Goal: Task Accomplishment & Management: Complete application form

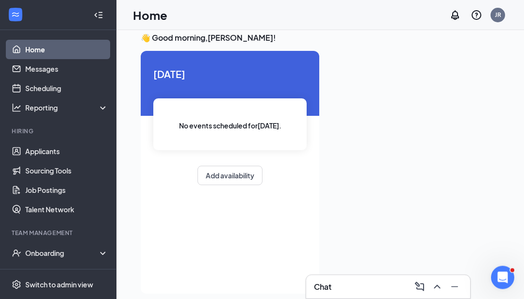
scroll to position [20, 0]
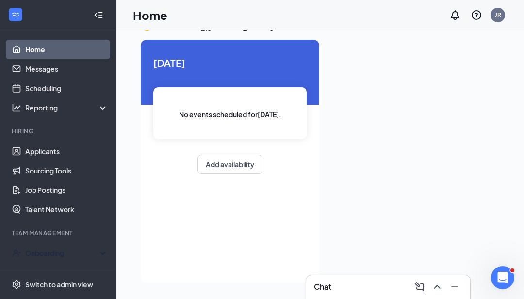
click at [86, 253] on div "Onboarding" at bounding box center [62, 253] width 75 height 10
click at [67, 274] on link "Overview" at bounding box center [66, 272] width 83 height 19
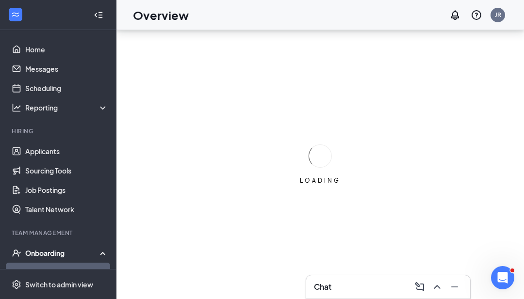
scroll to position [31, 0]
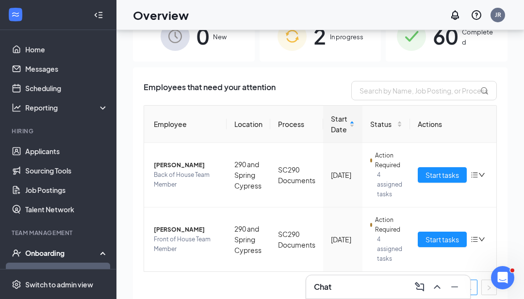
click at [442, 174] on span "Start tasks" at bounding box center [441, 175] width 33 height 11
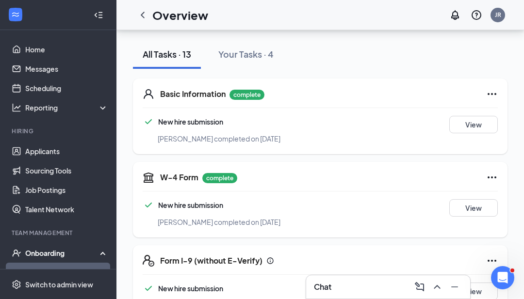
scroll to position [106, 0]
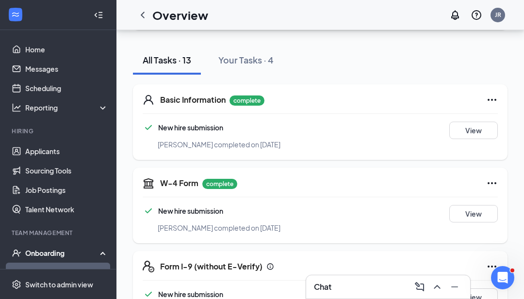
click at [487, 97] on icon "Ellipses" at bounding box center [492, 100] width 12 height 12
click at [493, 99] on icon "Ellipses" at bounding box center [492, 100] width 12 height 12
click at [495, 102] on icon "Ellipses" at bounding box center [492, 100] width 12 height 12
click at [492, 97] on icon "Ellipses" at bounding box center [492, 100] width 12 height 12
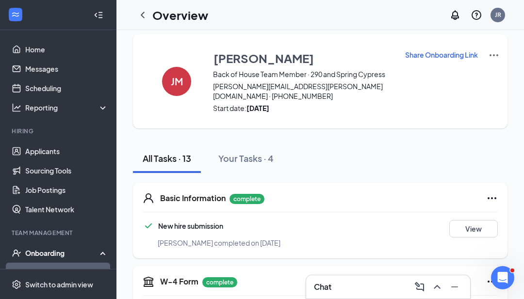
scroll to position [0, 0]
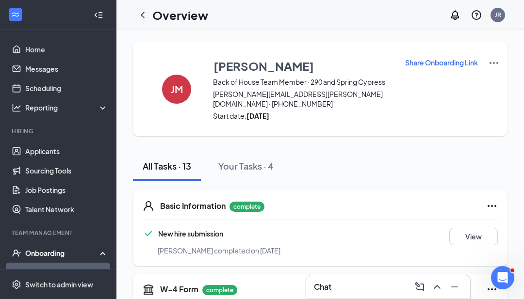
click at [488, 63] on img at bounding box center [494, 63] width 12 height 12
click at [487, 82] on span "View details" at bounding box center [484, 80] width 38 height 11
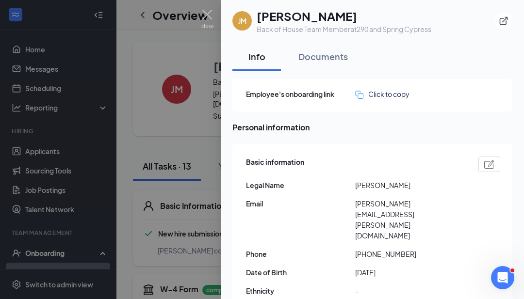
scroll to position [-1, 0]
click at [200, 14] on div at bounding box center [262, 149] width 524 height 299
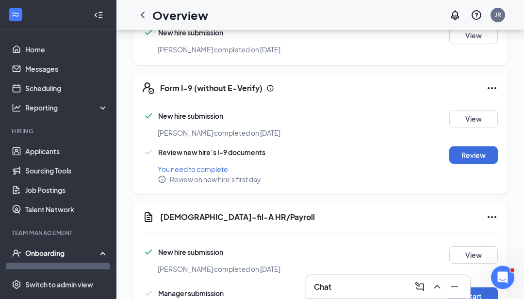
click at [476, 154] on button "Review" at bounding box center [473, 155] width 48 height 17
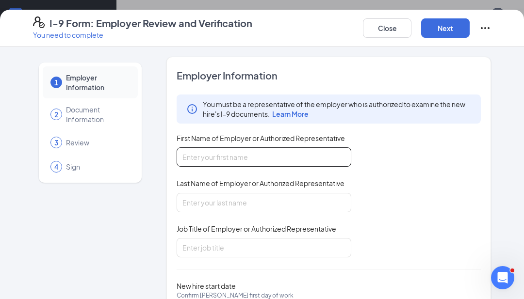
click at [290, 147] on input "First Name of Employer or Authorized Representative" at bounding box center [263, 156] width 175 height 19
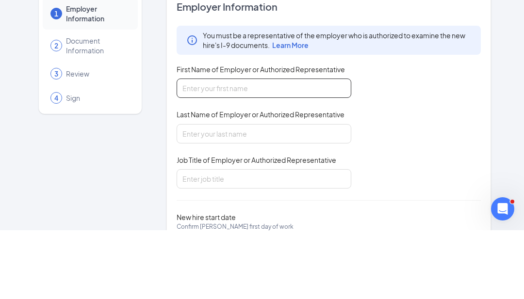
click at [290, 147] on input "First Name of Employer or Authorized Representative" at bounding box center [263, 156] width 175 height 19
click at [256, 147] on input "First Name of Employer or Authorized Representative" at bounding box center [263, 156] width 175 height 19
type input "[PERSON_NAME]"
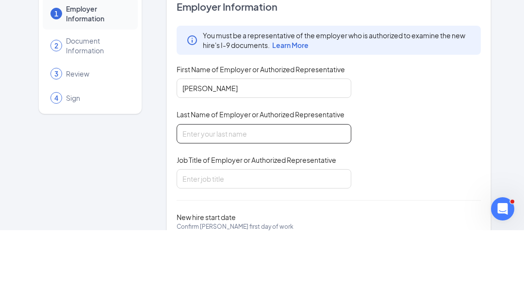
click at [293, 193] on input "Last Name of Employer or Authorized Representative" at bounding box center [263, 202] width 175 height 19
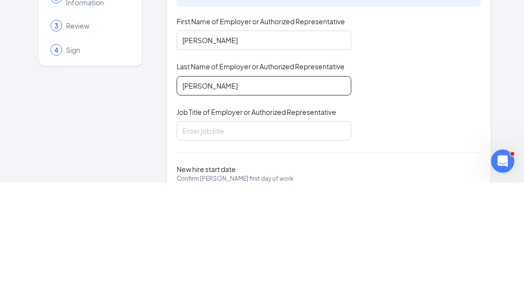
type input "[PERSON_NAME]"
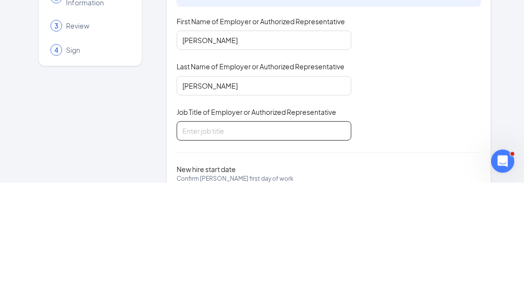
click at [249, 238] on input "Job Title of Employer or Authorized Representative" at bounding box center [263, 247] width 175 height 19
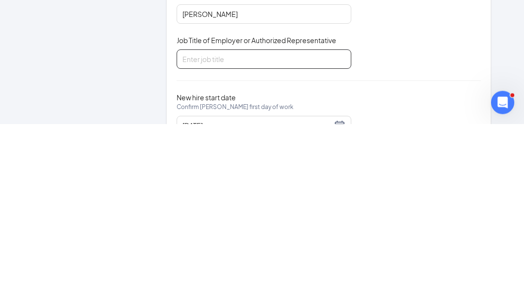
scroll to position [13, 0]
click at [297, 225] on input "Job Title of Employer or Authorized Representative" at bounding box center [263, 234] width 175 height 19
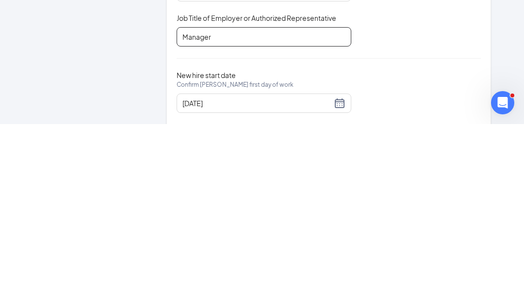
scroll to position [35, 0]
type input "Manager"
click at [293, 273] on input "[DATE]" at bounding box center [256, 278] width 149 height 11
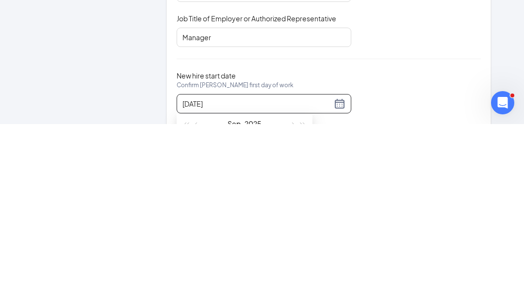
scroll to position [13, 0]
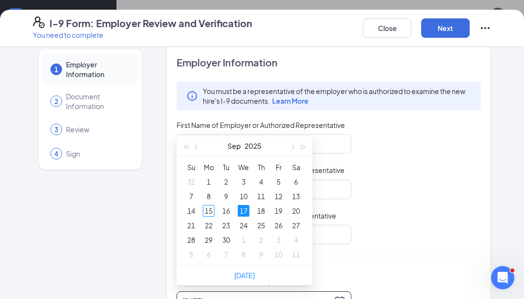
click at [240, 275] on link "[DATE]" at bounding box center [244, 275] width 20 height 9
type input "[DATE]"
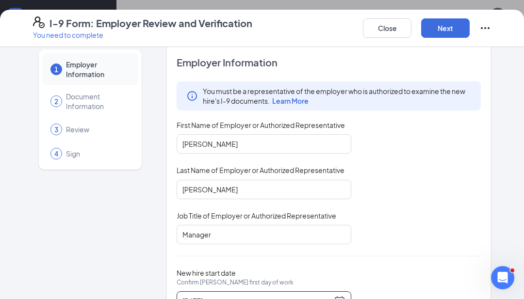
click at [443, 30] on button "Next" at bounding box center [445, 27] width 48 height 19
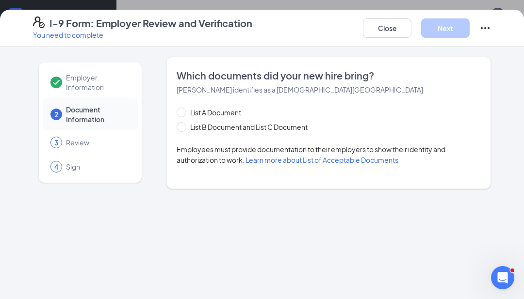
scroll to position [0, 0]
click at [181, 125] on input "List B Document and List C Document" at bounding box center [179, 125] width 7 height 7
radio input "true"
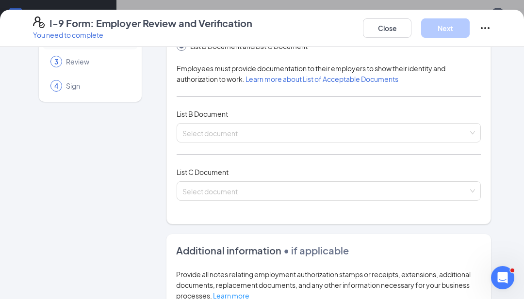
scroll to position [81, 0]
click at [299, 130] on input "search" at bounding box center [325, 130] width 286 height 15
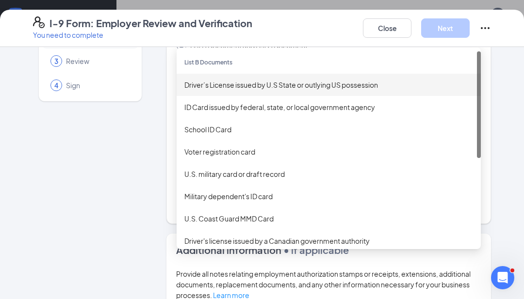
click at [335, 83] on div "Driver’s License issued by U.S State or outlying US possession" at bounding box center [328, 85] width 288 height 11
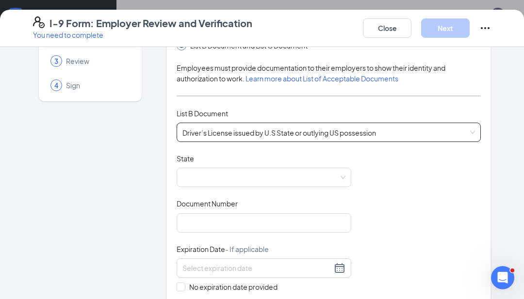
click at [266, 169] on span at bounding box center [263, 177] width 163 height 18
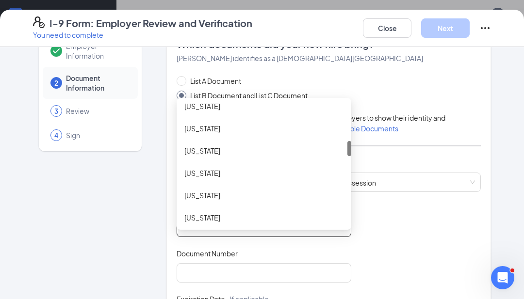
scroll to position [34, 0]
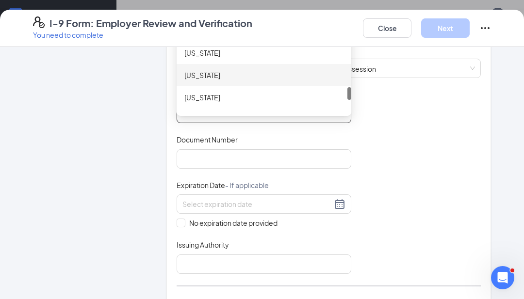
click at [192, 72] on div "[US_STATE]" at bounding box center [263, 75] width 159 height 11
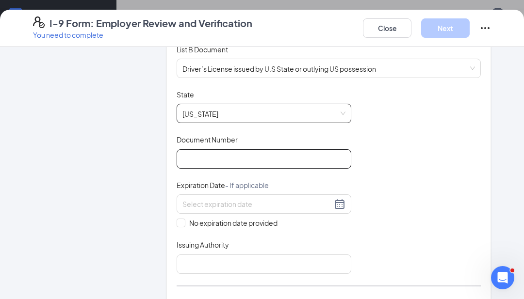
click at [313, 155] on input "Document Number" at bounding box center [263, 158] width 175 height 19
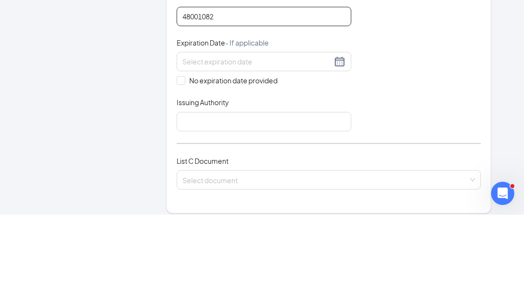
type input "48001082"
click at [294, 141] on input at bounding box center [256, 146] width 149 height 11
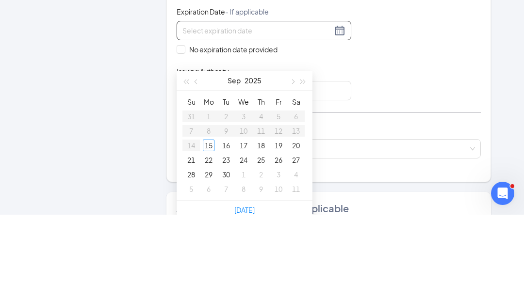
click at [287, 110] on input at bounding box center [256, 115] width 149 height 11
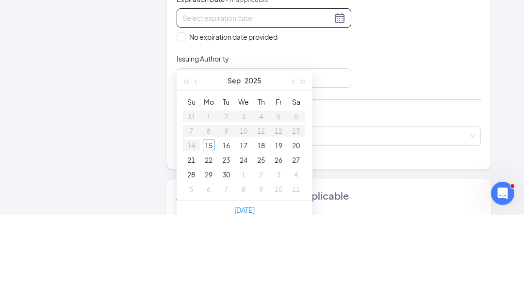
click at [340, 96] on div at bounding box center [263, 102] width 163 height 12
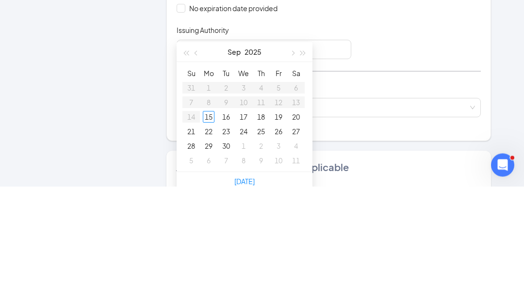
click at [291, 155] on button "button" at bounding box center [292, 164] width 11 height 19
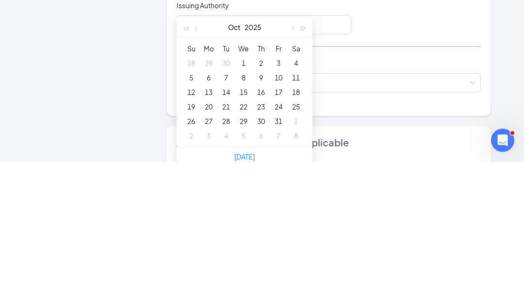
click at [258, 155] on button "2025" at bounding box center [252, 164] width 17 height 19
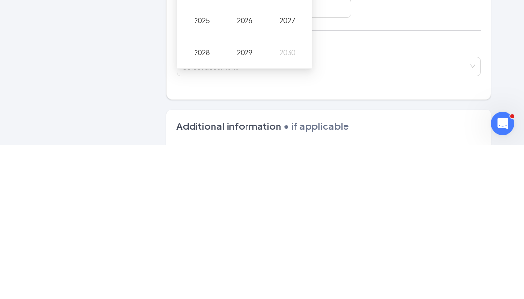
scroll to position [674, 0]
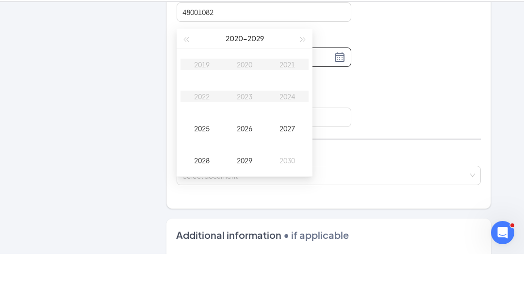
click at [303, 74] on button "button" at bounding box center [303, 83] width 11 height 19
type input "[DATE]"
click at [292, 104] on div "2031" at bounding box center [286, 110] width 29 height 12
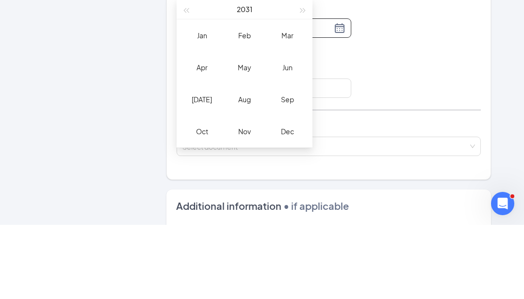
type input "[DATE]"
click at [200, 200] on div "Oct" at bounding box center [201, 206] width 29 height 12
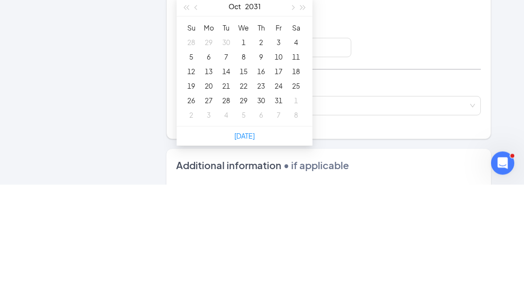
type input "[DATE]"
click at [207, 195] on div "20" at bounding box center [209, 201] width 12 height 12
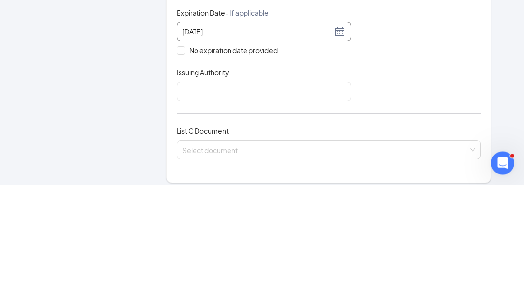
scroll to position [204, 0]
click at [298, 196] on input "Issuing Authority" at bounding box center [263, 205] width 175 height 19
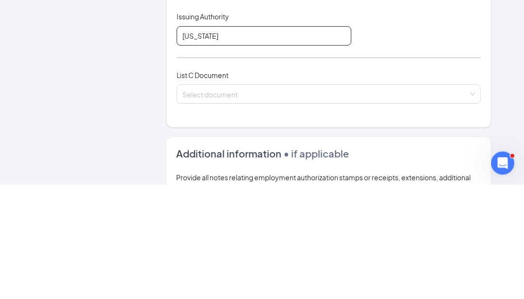
scroll to position [265, 0]
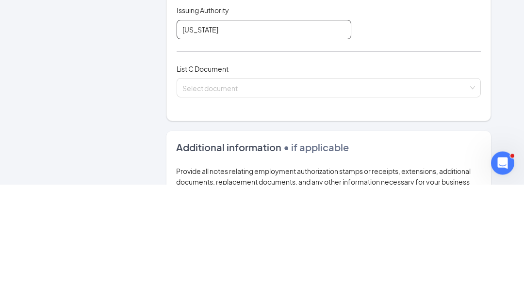
type input "[US_STATE]"
click at [310, 193] on input "search" at bounding box center [325, 200] width 286 height 15
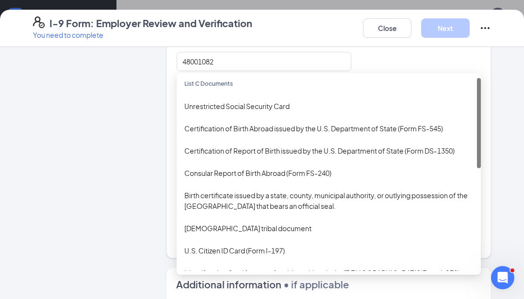
scroll to position [7, 0]
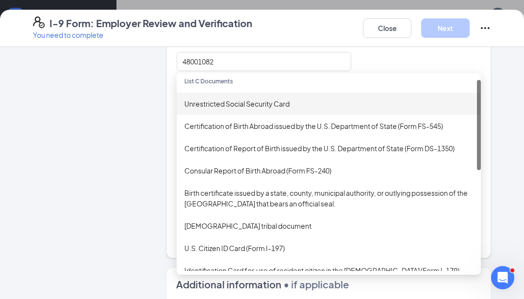
click at [269, 99] on div "Unrestricted Social Security Card" at bounding box center [328, 103] width 288 height 11
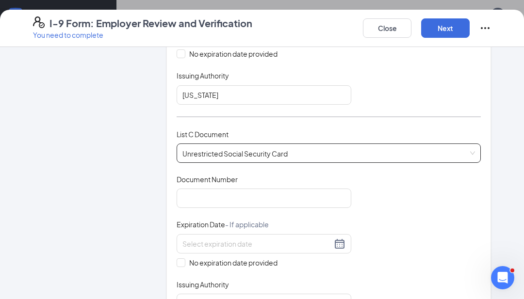
scroll to position [362, 0]
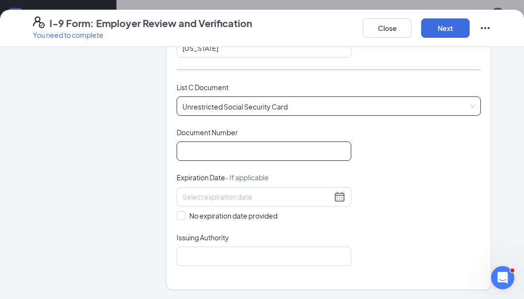
click at [300, 142] on input "Document Number" at bounding box center [263, 151] width 175 height 19
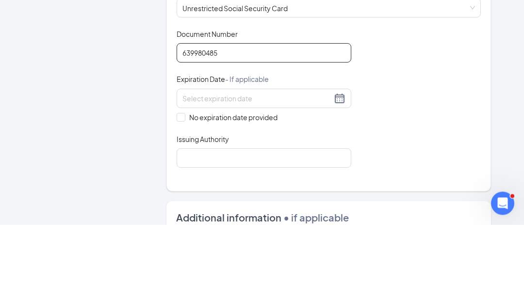
scroll to position [383, 0]
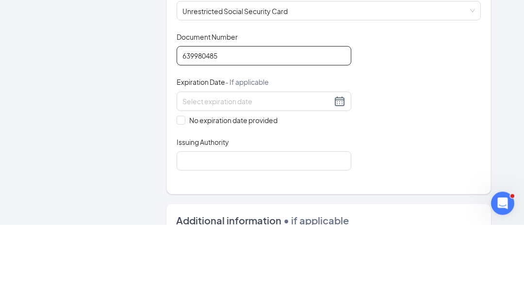
type input "639980485"
click at [410, 107] on div "Document Title Unrestricted Social Security Card Document Number 639980485 Expi…" at bounding box center [328, 176] width 304 height 139
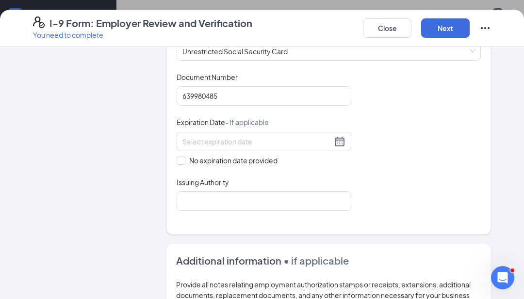
scroll to position [417, 0]
click at [328, 140] on input at bounding box center [256, 141] width 149 height 11
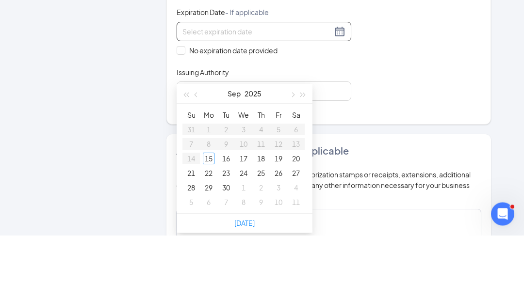
scroll to position [457, 0]
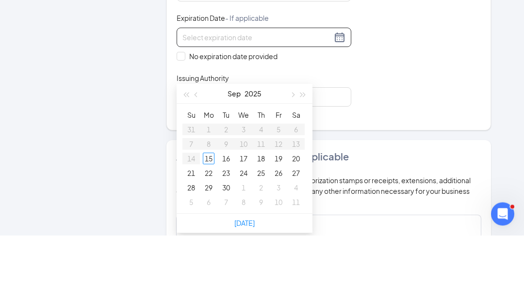
click at [190, 115] on span "No expiration date provided" at bounding box center [233, 120] width 96 height 11
click at [183, 116] on input "No expiration date provided" at bounding box center [179, 119] width 7 height 7
checkbox input "true"
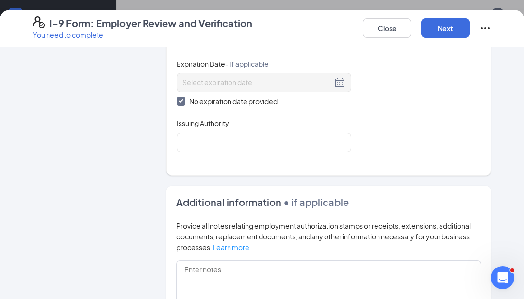
scroll to position [498, 0]
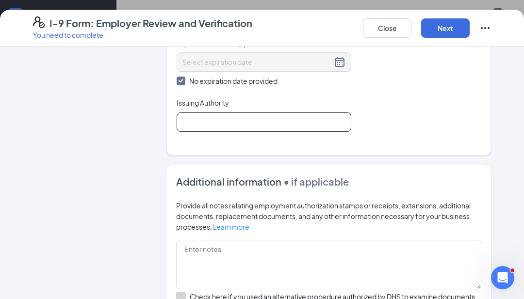
click at [286, 122] on input "Issuing Authority" at bounding box center [263, 121] width 175 height 19
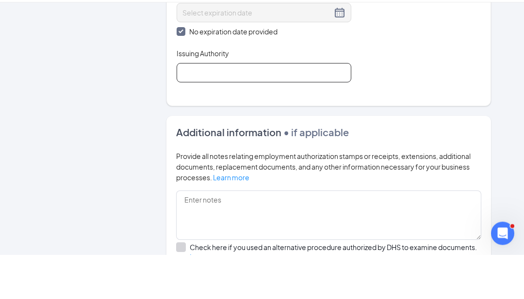
scroll to position [503, 0]
click at [254, 107] on input "Social security" at bounding box center [263, 116] width 175 height 19
type input "Social security administration"
click at [206, 107] on input "Social security administration" at bounding box center [263, 116] width 175 height 19
click at [211, 107] on input "Social security administration" at bounding box center [263, 116] width 175 height 19
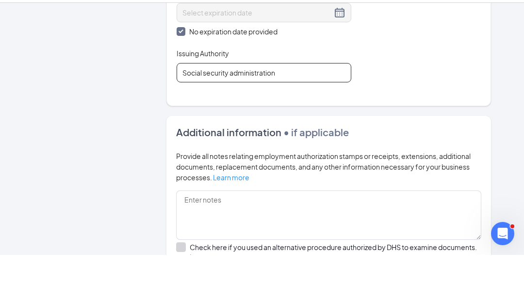
click at [208, 107] on input "Social security administration" at bounding box center [263, 116] width 175 height 19
click at [213, 107] on input "Social security administration" at bounding box center [263, 116] width 175 height 19
click at [210, 107] on input "Social security administration" at bounding box center [263, 116] width 175 height 19
click at [208, 107] on input "Social security administration" at bounding box center [263, 116] width 175 height 19
click at [213, 107] on input "Social security administration" at bounding box center [263, 116] width 175 height 19
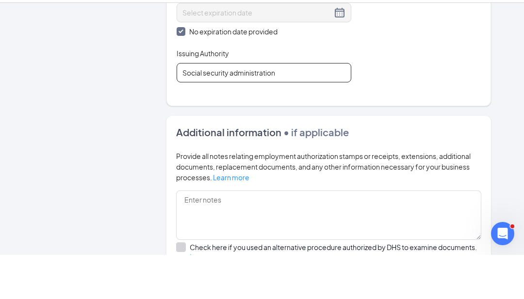
click at [210, 107] on input "Social security administration" at bounding box center [263, 116] width 175 height 19
click at [207, 107] on input "Social security administration" at bounding box center [263, 116] width 175 height 19
click at [209, 107] on input "Social security administration" at bounding box center [263, 116] width 175 height 19
click at [207, 107] on input "Social security administration" at bounding box center [263, 116] width 175 height 19
click at [213, 107] on input "Social security administration" at bounding box center [263, 116] width 175 height 19
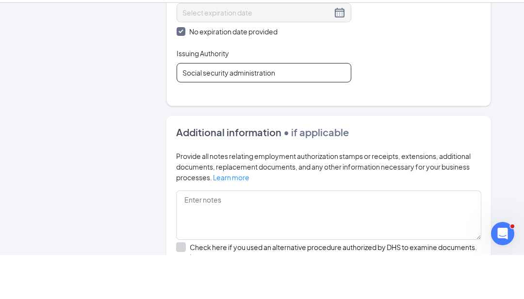
click at [209, 107] on input "Social security administration" at bounding box center [263, 116] width 175 height 19
click at [207, 107] on input "Social security administration" at bounding box center [263, 116] width 175 height 19
click at [213, 107] on input "Social security administration" at bounding box center [263, 116] width 175 height 19
click at [214, 107] on input "Social security administration" at bounding box center [263, 116] width 175 height 19
click at [212, 107] on input "Social security administration" at bounding box center [263, 116] width 175 height 19
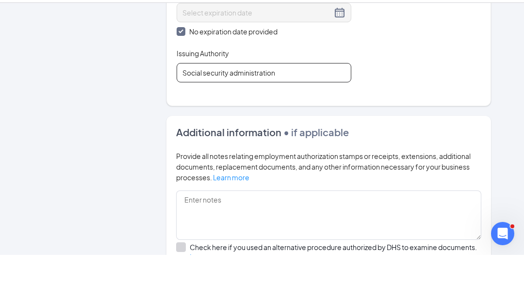
click at [206, 107] on input "Social security administration" at bounding box center [263, 116] width 175 height 19
click at [211, 107] on input "Social security administration" at bounding box center [263, 116] width 175 height 19
click at [216, 107] on input "Social security administration" at bounding box center [263, 116] width 175 height 19
click at [238, 107] on input "Social security administration" at bounding box center [263, 116] width 175 height 19
click at [237, 107] on input "Social security administration" at bounding box center [263, 116] width 175 height 19
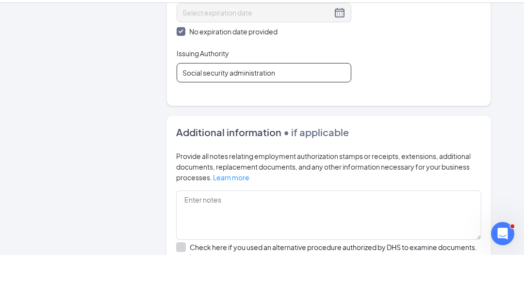
click at [238, 107] on input "Social security administration" at bounding box center [263, 116] width 175 height 19
click at [240, 107] on input "Social security administration" at bounding box center [263, 116] width 175 height 19
click at [207, 107] on input "Social security administration" at bounding box center [263, 116] width 175 height 19
click at [213, 107] on input "Social security administration" at bounding box center [263, 116] width 175 height 19
click at [240, 107] on input "Social security administration" at bounding box center [263, 116] width 175 height 19
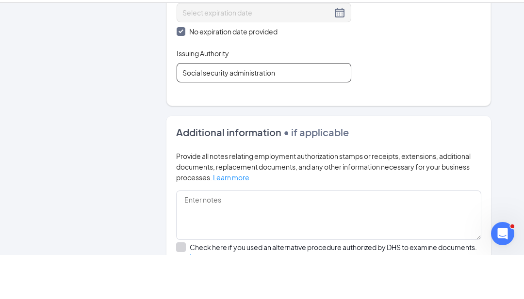
click at [235, 107] on input "Social security administration" at bounding box center [263, 116] width 175 height 19
click at [239, 107] on input "Social security administration" at bounding box center [263, 116] width 175 height 19
click at [238, 107] on input "Social security administration" at bounding box center [263, 116] width 175 height 19
click at [237, 107] on input "Social security administration" at bounding box center [263, 116] width 175 height 19
click at [241, 107] on input "Social security administration" at bounding box center [263, 116] width 175 height 19
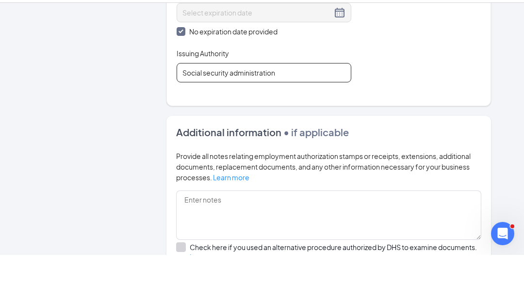
click at [239, 107] on input "Social security administration" at bounding box center [263, 116] width 175 height 19
click at [209, 107] on input "Social security administration" at bounding box center [263, 116] width 175 height 19
click at [211, 107] on input "Social security administration" at bounding box center [263, 116] width 175 height 19
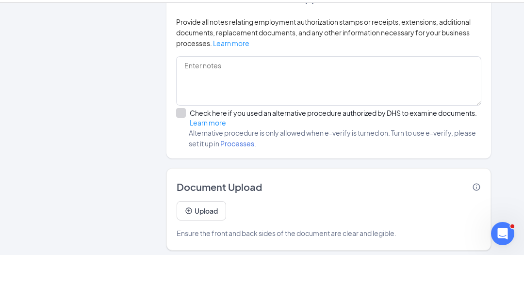
scroll to position [594, 0]
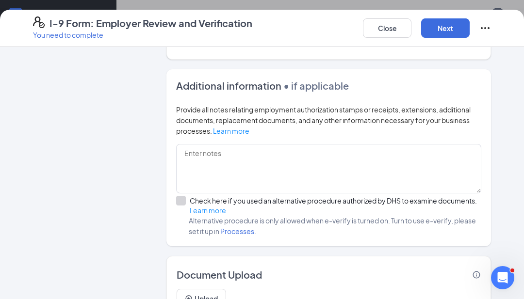
click at [447, 27] on button "Next" at bounding box center [445, 27] width 48 height 19
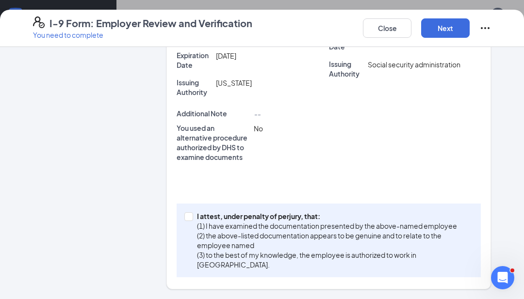
scroll to position [253, 0]
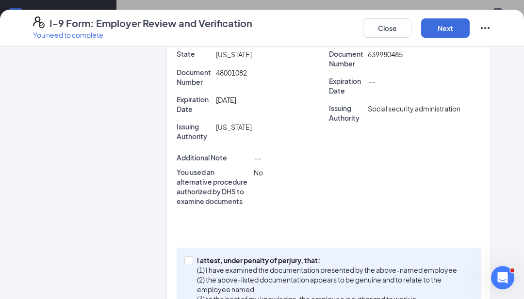
click at [191, 259] on input "I attest, under penalty of [PERSON_NAME], that: (1) I have examined the documen…" at bounding box center [187, 259] width 7 height 7
checkbox input "true"
click at [448, 28] on button "Next" at bounding box center [445, 27] width 48 height 19
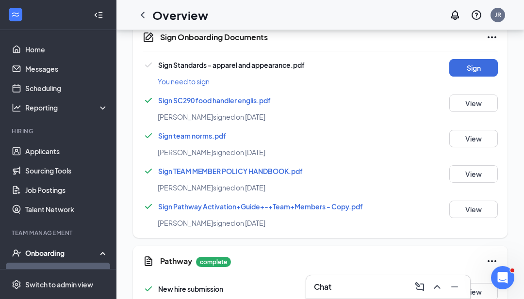
scroll to position [627, 0]
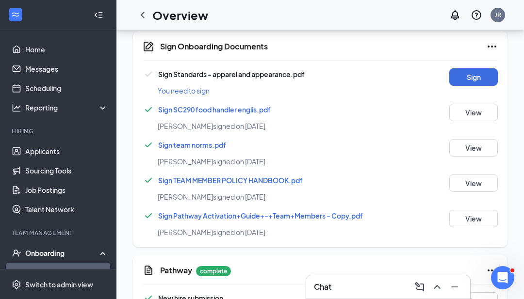
click at [480, 76] on button "Sign" at bounding box center [473, 76] width 48 height 17
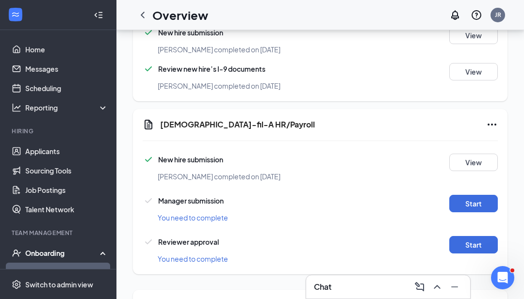
scroll to position [380, 0]
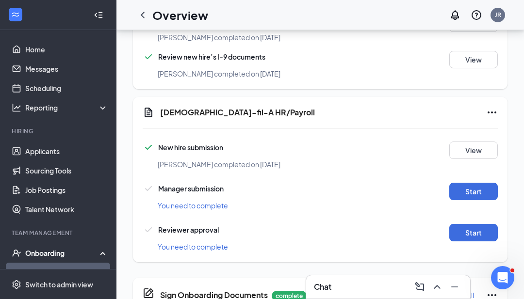
click at [469, 192] on button "Start" at bounding box center [473, 191] width 48 height 17
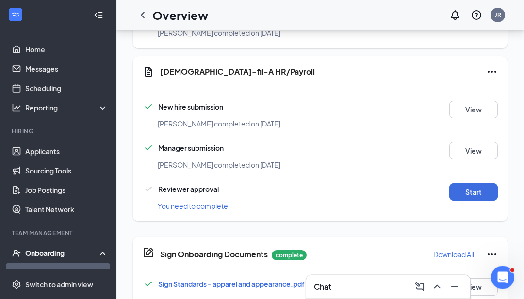
scroll to position [421, 0]
click at [478, 190] on button "Start" at bounding box center [473, 191] width 48 height 17
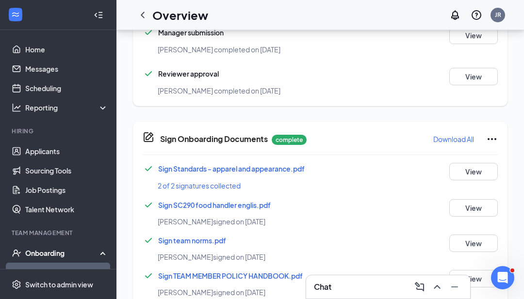
scroll to position [601, 0]
